Goal: Task Accomplishment & Management: Manage account settings

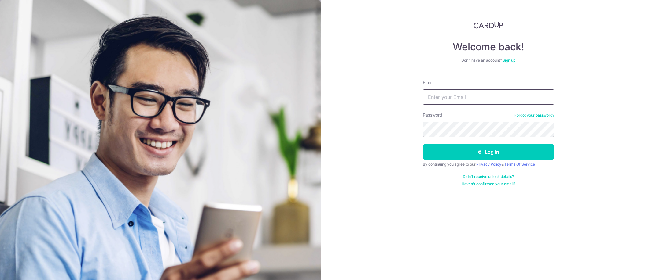
drag, startPoint x: 0, startPoint y: 0, endPoint x: 471, endPoint y: 94, distance: 480.1
click at [471, 94] on input "Email" at bounding box center [487, 97] width 131 height 15
type input "[EMAIL_ADDRESS][DOMAIN_NAME]"
click at [474, 155] on button "Log in" at bounding box center [487, 151] width 131 height 15
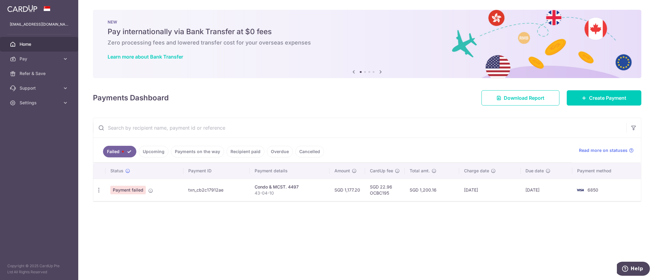
click at [160, 154] on link "Upcoming" at bounding box center [154, 152] width 30 height 12
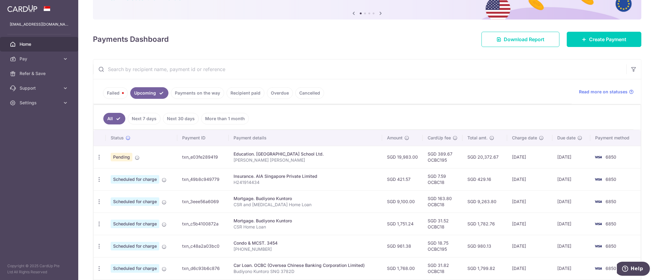
scroll to position [92, 0]
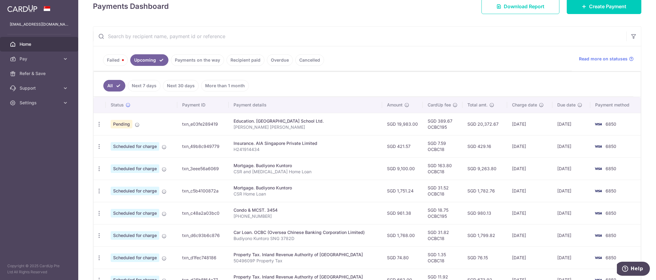
click at [117, 61] on link "Failed" at bounding box center [115, 60] width 25 height 12
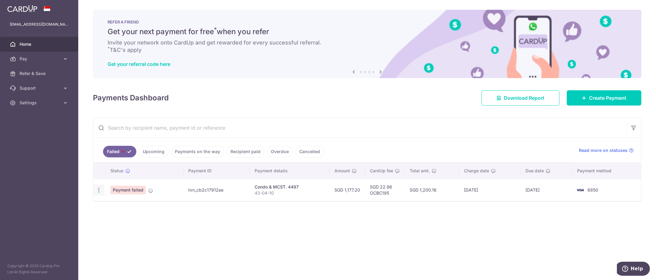
click at [97, 189] on icon "button" at bounding box center [99, 190] width 6 height 6
click at [121, 206] on span "Update payment" at bounding box center [132, 206] width 42 height 7
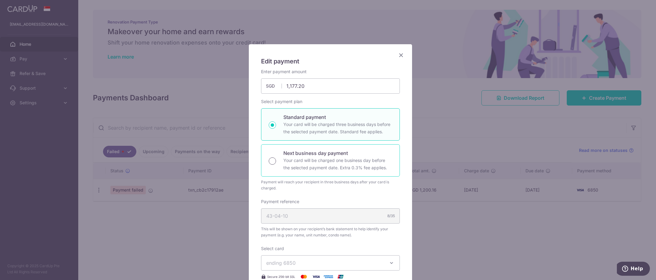
click at [272, 160] on input "Next business day payment Your card will be charged one business day before the…" at bounding box center [272, 161] width 7 height 7
radio input "true"
click at [271, 125] on input "Standard payment Your card will be charged three business days before the selec…" at bounding box center [272, 125] width 7 height 7
radio input "true"
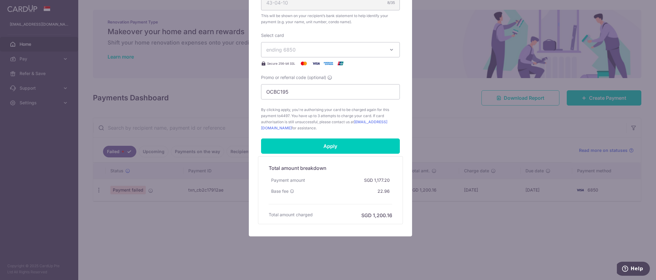
scroll to position [214, 0]
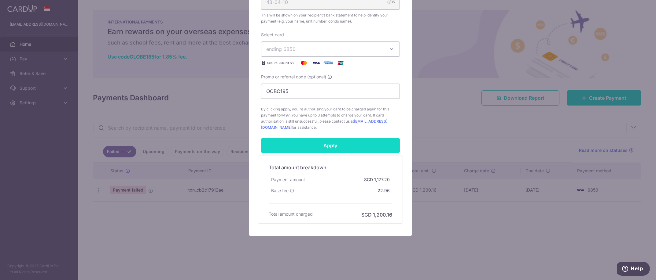
click at [327, 141] on input "Apply" at bounding box center [330, 145] width 139 height 15
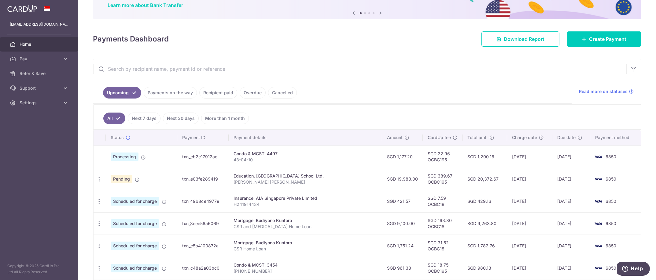
scroll to position [61, 0]
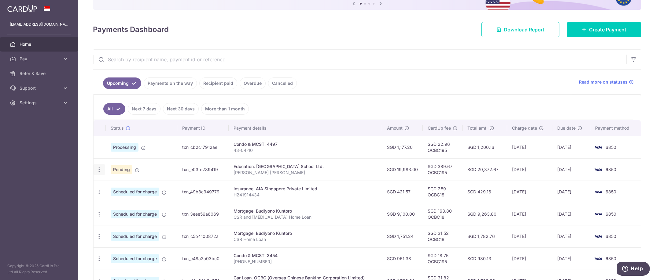
click at [100, 170] on icon "button" at bounding box center [99, 170] width 6 height 6
click at [132, 186] on span "Update payment" at bounding box center [132, 186] width 42 height 7
radio input "true"
type input "19,983.00"
type input "[DATE]"
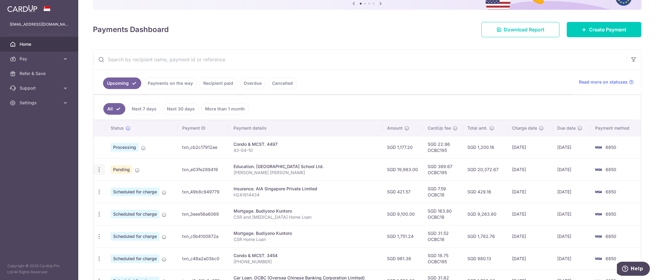
type input "[PERSON_NAME] [PERSON_NAME]"
type input "OCBC195"
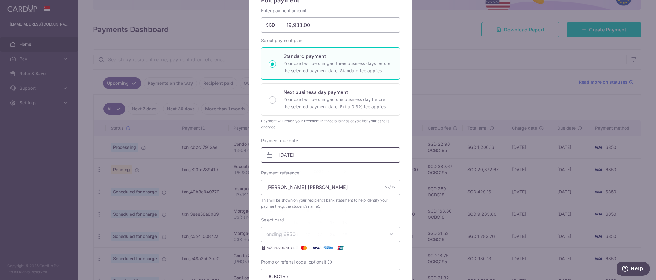
click at [282, 156] on input "[DATE]" at bounding box center [330, 155] width 139 height 15
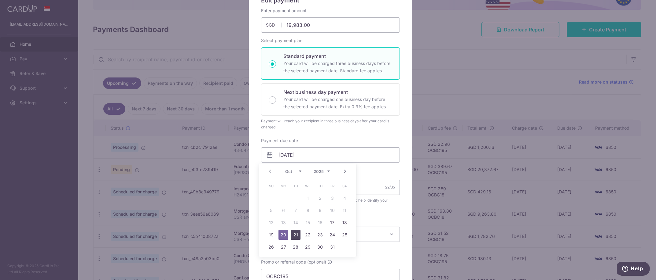
click at [296, 236] on link "21" at bounding box center [296, 235] width 10 height 10
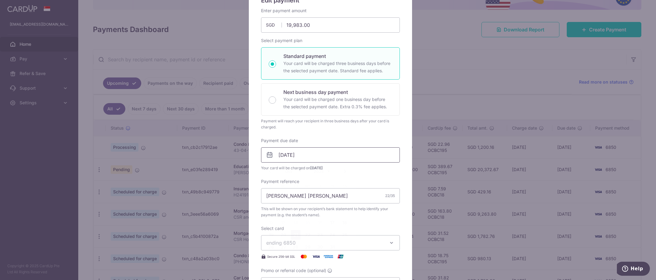
click at [277, 158] on input "[DATE]" at bounding box center [330, 155] width 139 height 15
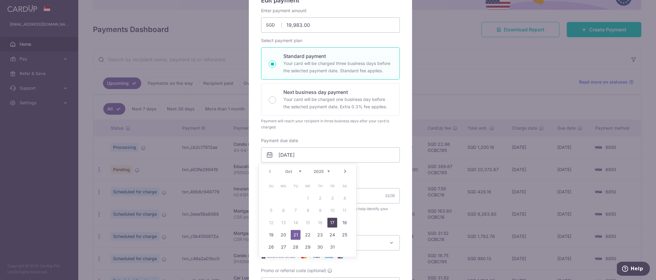
click at [331, 224] on link "17" at bounding box center [332, 223] width 10 height 10
type input "[DATE]"
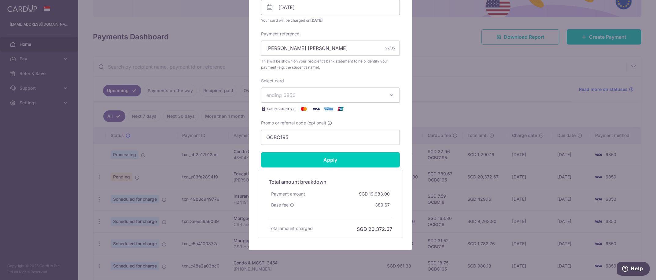
scroll to position [223, 0]
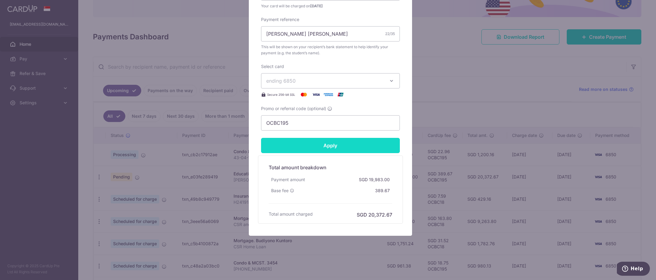
click at [322, 149] on input "Apply" at bounding box center [330, 145] width 139 height 15
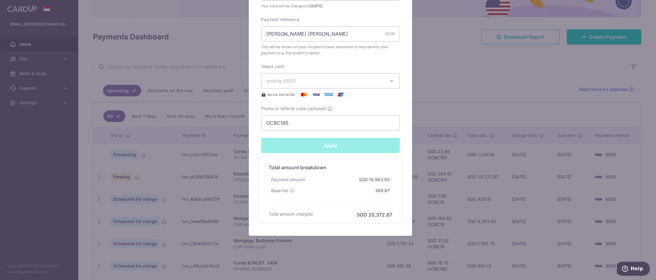
type input "Successfully Applied"
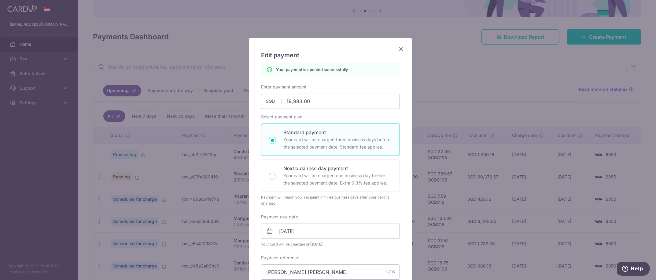
scroll to position [0, 0]
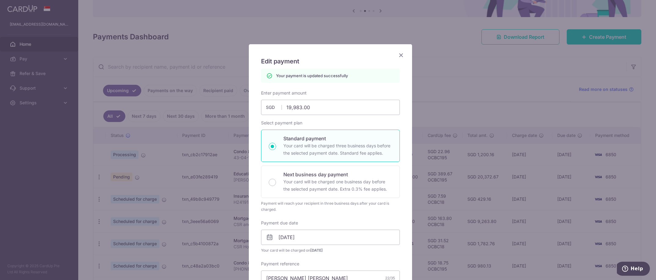
click at [397, 55] on icon "Close" at bounding box center [400, 55] width 7 height 8
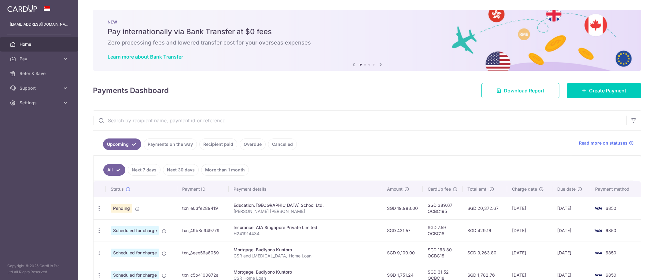
scroll to position [31, 0]
